Goal: Task Accomplishment & Management: Complete application form

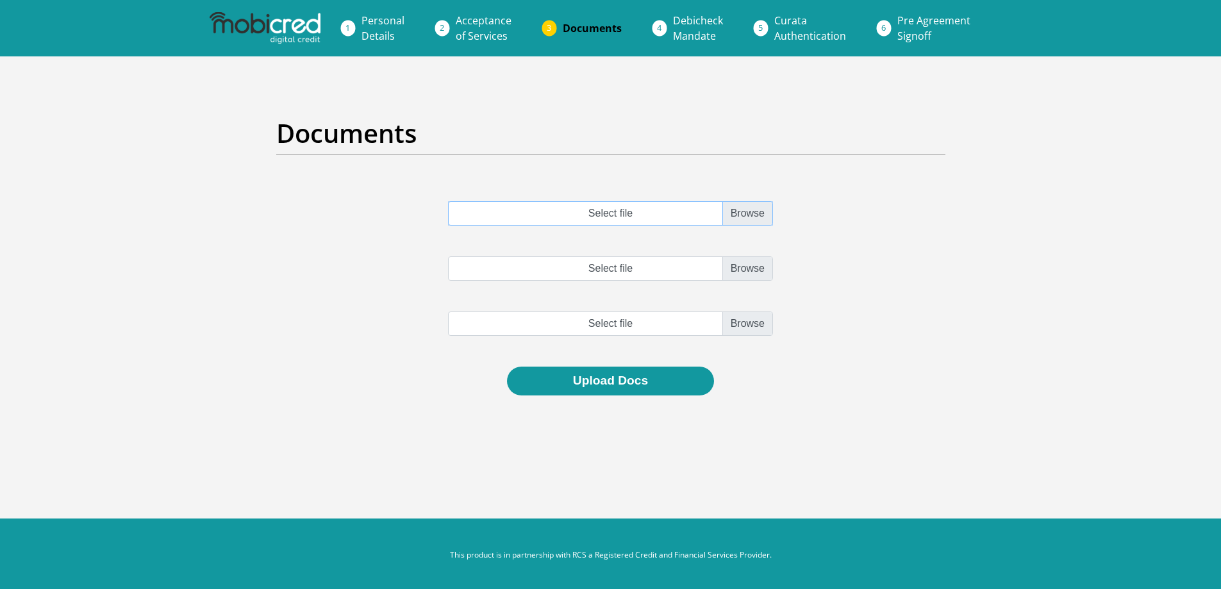
click at [761, 207] on input "Select file" at bounding box center [610, 213] width 325 height 24
type input "C:\fakepath\FNB_FUSION_PREMIER_ACCOUNT_93.pdf"
click at [737, 269] on input "Select file" at bounding box center [610, 268] width 325 height 24
type input "C:\fakepath\FNB_FUSION_PREMIER_ACCOUNT_94.pdf"
click at [749, 326] on input "file" at bounding box center [610, 323] width 325 height 24
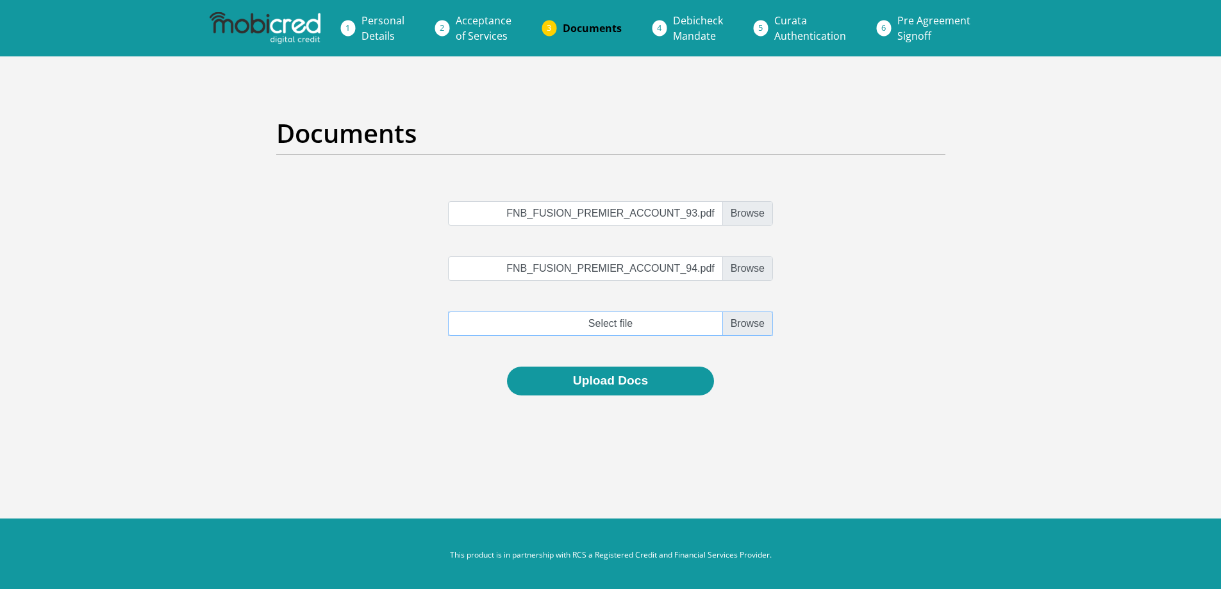
type input "C:\fakepath\FNB_FUSION_PREMIER_ACCOUNT_95.pdf"
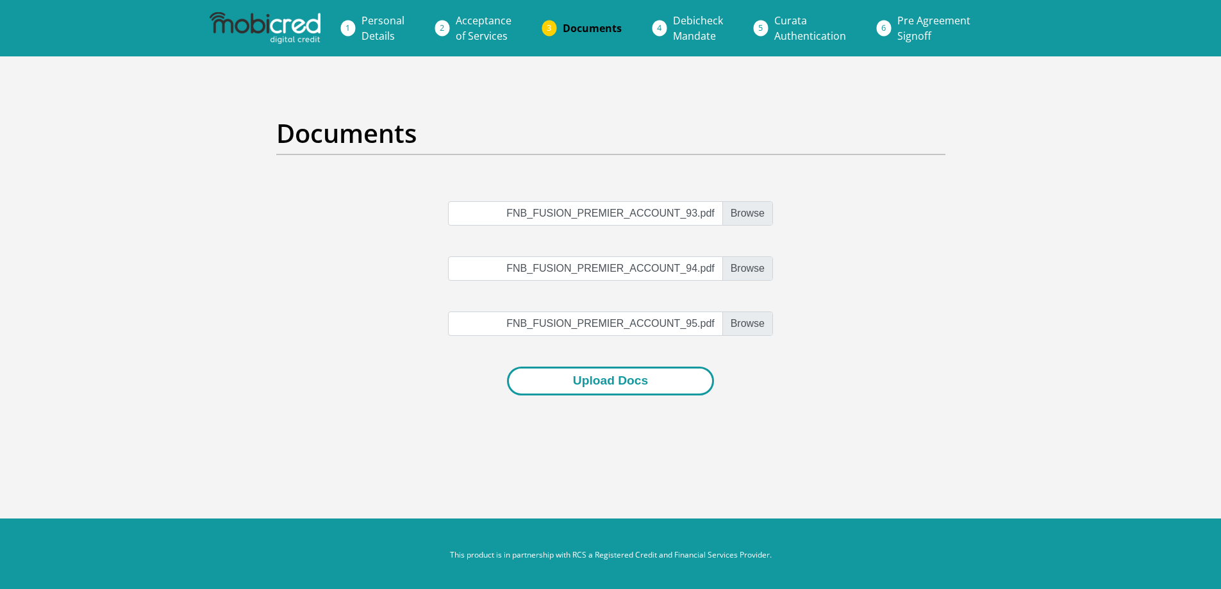
click at [602, 383] on button "Upload Docs" at bounding box center [610, 381] width 207 height 29
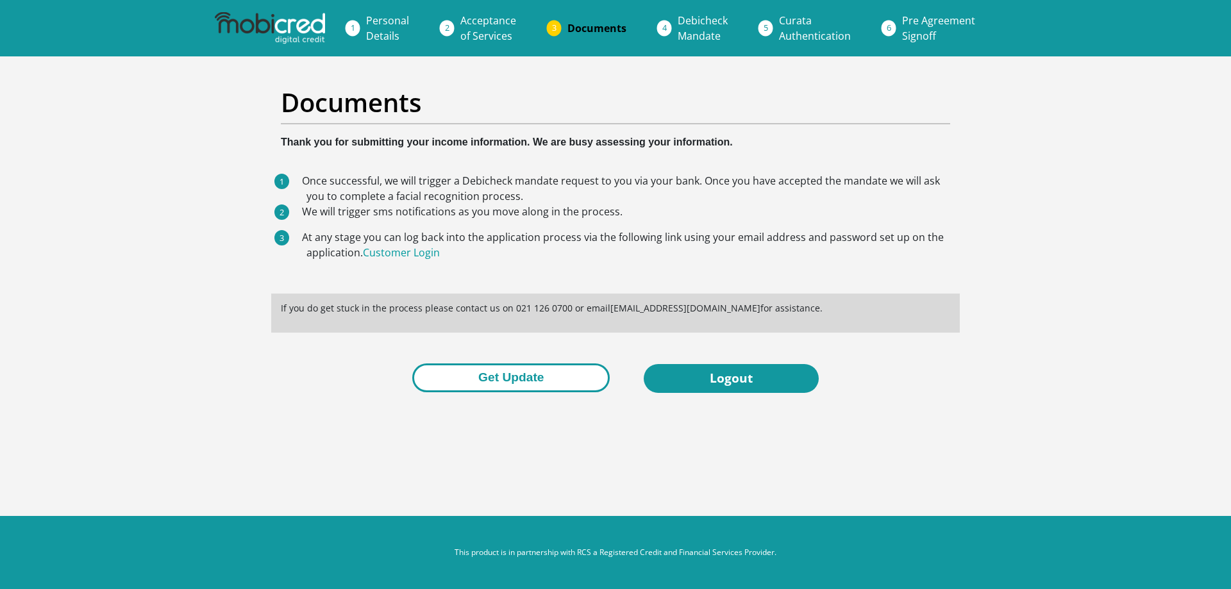
click at [477, 377] on button "Get Update" at bounding box center [510, 377] width 197 height 29
